Goal: Task Accomplishment & Management: Use online tool/utility

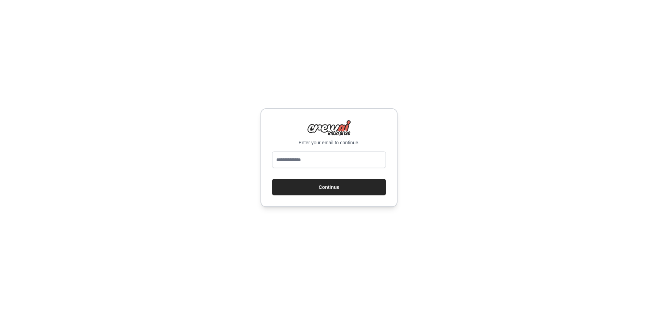
type input "**********"
click at [314, 190] on button "Continue" at bounding box center [329, 187] width 114 height 16
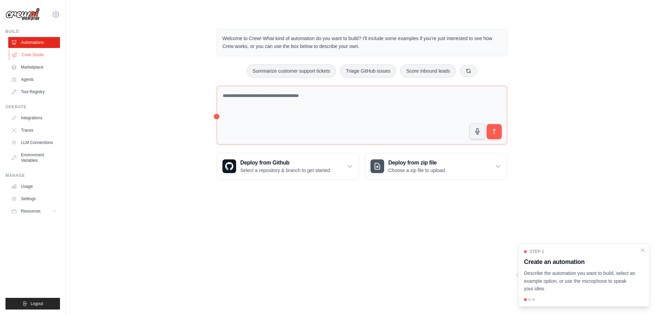
click at [31, 57] on link "Crew Studio" at bounding box center [35, 54] width 52 height 11
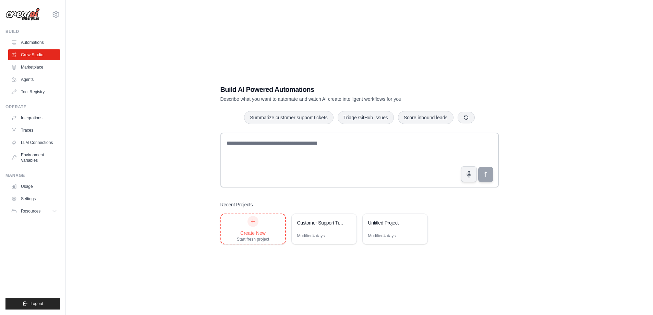
click at [260, 223] on div "Create New Start fresh project" at bounding box center [253, 229] width 33 height 26
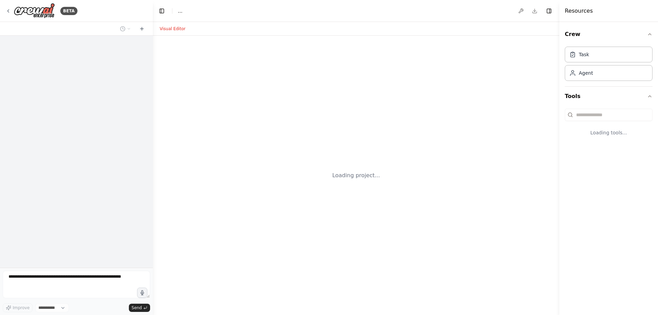
select select "****"
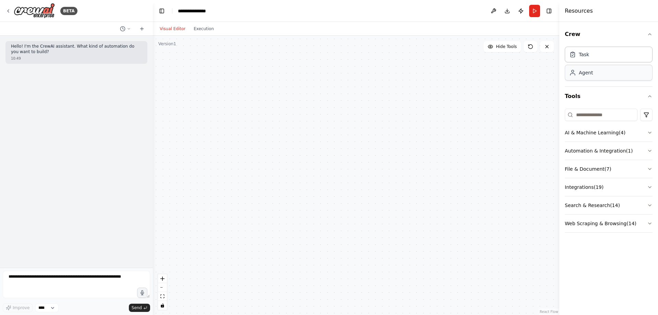
click at [617, 74] on div "Agent" at bounding box center [609, 73] width 88 height 16
click at [603, 75] on div "Agent" at bounding box center [609, 73] width 88 height 16
click at [591, 75] on div "Agent" at bounding box center [586, 72] width 14 height 7
click at [580, 76] on div "Agent" at bounding box center [586, 72] width 14 height 7
click at [579, 132] on button "AI & Machine Learning ( 4 )" at bounding box center [609, 133] width 88 height 18
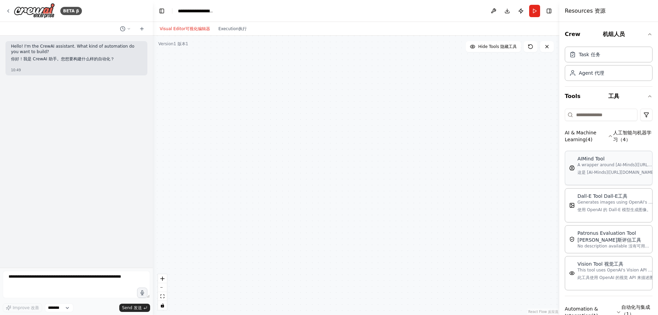
click at [588, 155] on div "AIMind Tool" at bounding box center [614, 158] width 75 height 7
click at [339, 110] on div "A wrapper around [AI-Minds]([URL][DOMAIN_NAME]). Useful for when you need answe…" at bounding box center [344, 108] width 59 height 10
click at [343, 110] on div "A wrapper around [AI-Minds]([URL][DOMAIN_NAME]). Useful for when you need answe…" at bounding box center [344, 108] width 59 height 10
click at [359, 122] on icon at bounding box center [357, 122] width 3 height 3
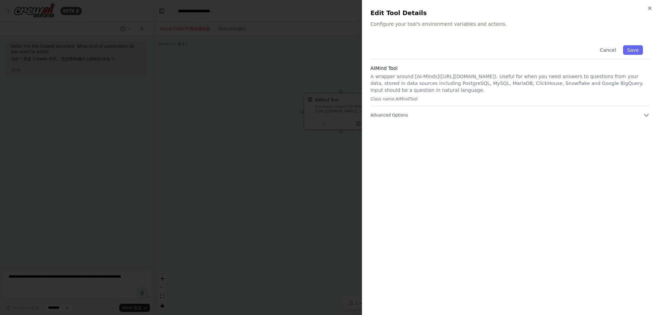
click at [375, 80] on p "A wrapper around [AI-Minds]([URL][DOMAIN_NAME]). Useful for when you need answe…" at bounding box center [509, 83] width 279 height 21
click at [391, 83] on p "A wrapper around [AI-Minds]([URL][DOMAIN_NAME]). Useful for when you need answe…" at bounding box center [509, 83] width 279 height 21
click at [407, 92] on p "A wrapper around [AI-Minds]([URL][DOMAIN_NAME]). Useful for when you need answe…" at bounding box center [509, 83] width 279 height 21
drag, startPoint x: 419, startPoint y: 96, endPoint x: 404, endPoint y: 93, distance: 15.4
click at [404, 93] on div "AIMind Tool A wrapper around [AI-Minds]([URL][DOMAIN_NAME]). Useful for when yo…" at bounding box center [509, 85] width 279 height 41
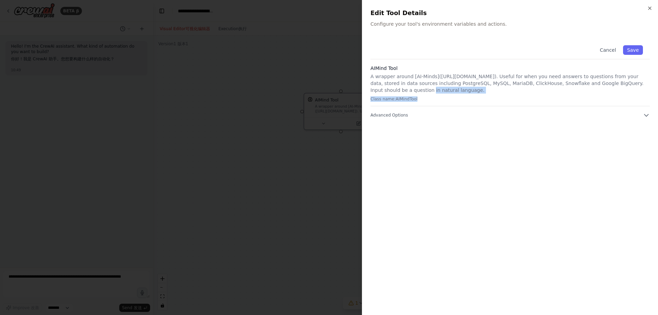
copy div "estion in natural language. Class name: AIMindTool"
click at [472, 90] on p "A wrapper around [AI-Minds]([URL][DOMAIN_NAME]). Useful for when you need answe…" at bounding box center [509, 83] width 279 height 21
click at [605, 114] on button "Advanced Options" at bounding box center [509, 115] width 279 height 7
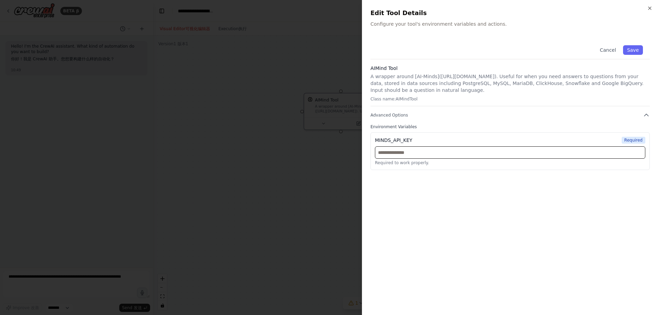
click at [404, 152] on input "text" at bounding box center [510, 152] width 270 height 12
click at [245, 141] on div at bounding box center [329, 157] width 658 height 315
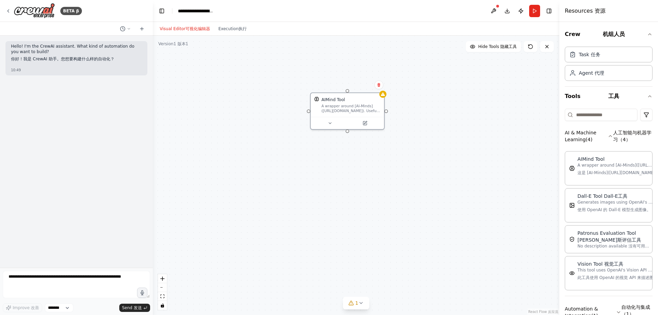
drag, startPoint x: 380, startPoint y: 113, endPoint x: 387, endPoint y: 113, distance: 6.5
click at [387, 113] on div "AIMind Tool A wrapper around [AI-Minds]([URL][DOMAIN_NAME]). Useful for when yo…" at bounding box center [356, 175] width 406 height 279
click at [387, 110] on div at bounding box center [385, 109] width 3 height 3
click at [465, 105] on div "AIMind Tool A wrapper around [AI-Minds]([URL][DOMAIN_NAME]). Useful for when yo…" at bounding box center [356, 175] width 406 height 279
drag, startPoint x: 386, startPoint y: 110, endPoint x: 157, endPoint y: 61, distance: 233.6
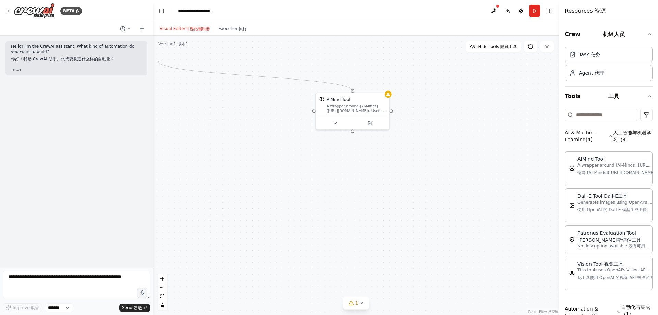
click at [157, 61] on div "AIMind Tool A wrapper around [AI-Minds]([URL][DOMAIN_NAME]). Useful for when yo…" at bounding box center [356, 175] width 406 height 279
drag, startPoint x: 403, startPoint y: 104, endPoint x: 305, endPoint y: 100, distance: 98.4
click at [305, 100] on div "A wrapper around [AI-Minds]([URL][DOMAIN_NAME]). Useful for when you need answe…" at bounding box center [310, 102] width 59 height 10
click at [338, 79] on icon at bounding box center [339, 79] width 4 height 4
click at [326, 80] on button "Confirm" at bounding box center [319, 79] width 24 height 8
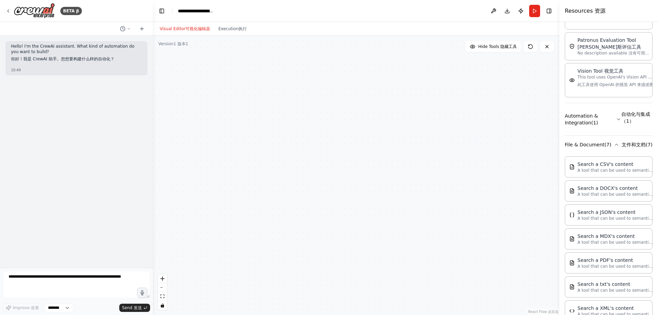
scroll to position [204, 0]
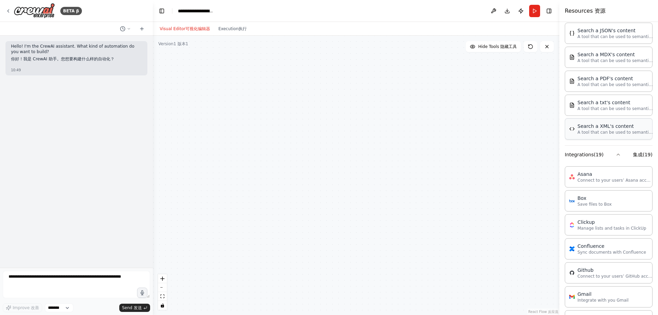
scroll to position [375, 0]
drag, startPoint x: 593, startPoint y: 86, endPoint x: 535, endPoint y: 90, distance: 58.4
click at [535, 90] on div "**********" at bounding box center [329, 157] width 658 height 315
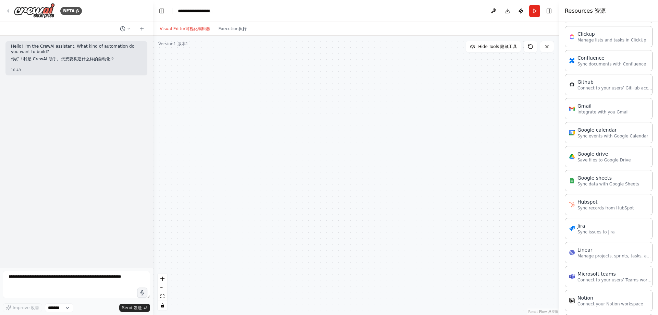
scroll to position [665, 0]
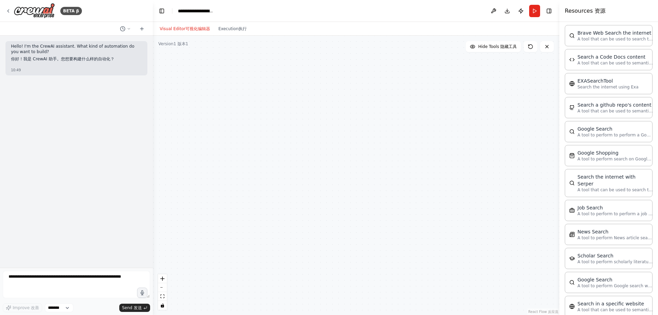
scroll to position [1013, 0]
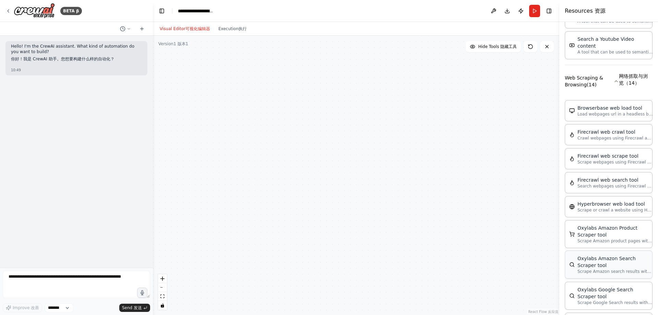
scroll to position [1375, 0]
